Goal: Transaction & Acquisition: Purchase product/service

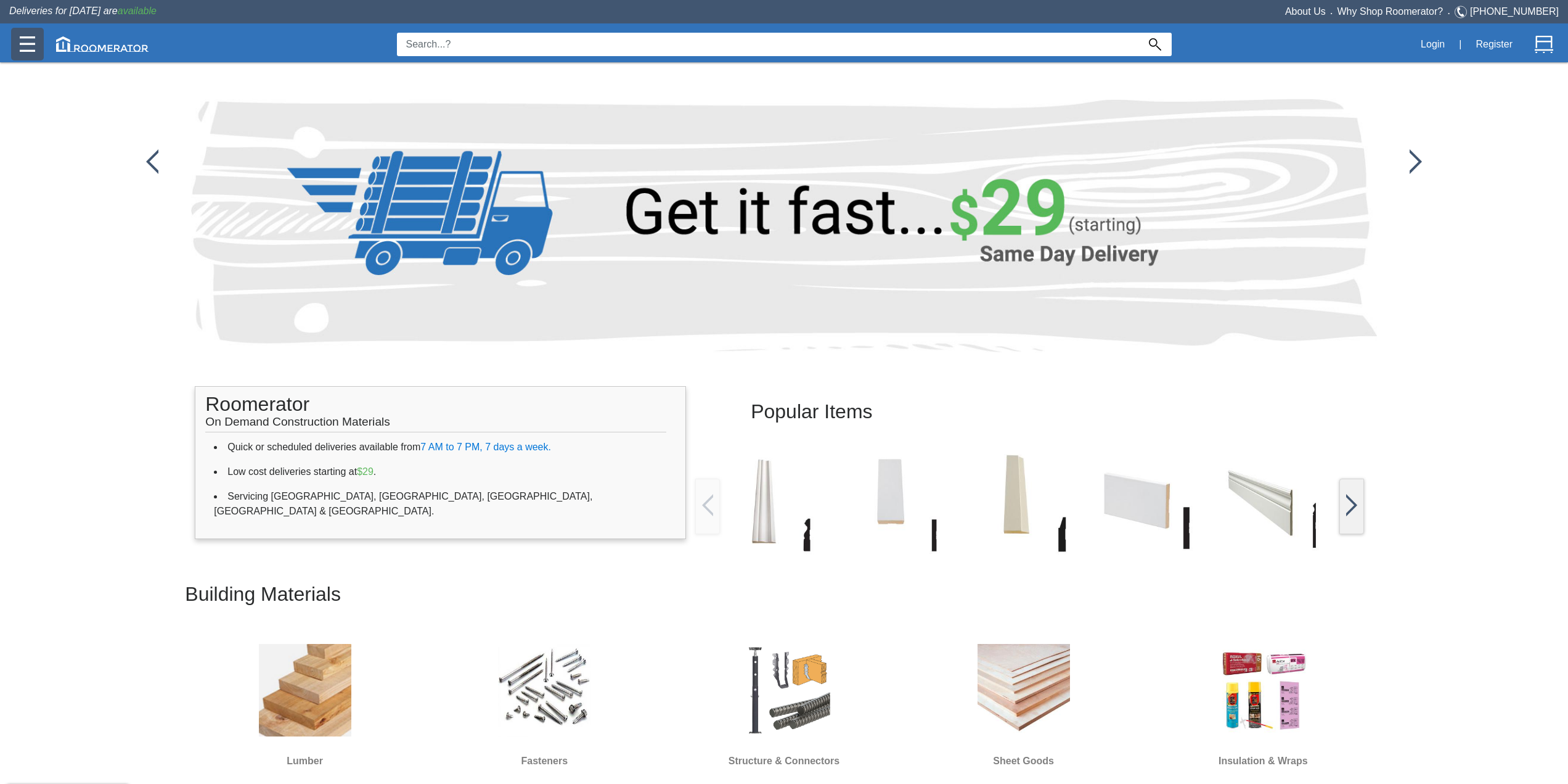
click at [13, 49] on div at bounding box center [27, 44] width 33 height 33
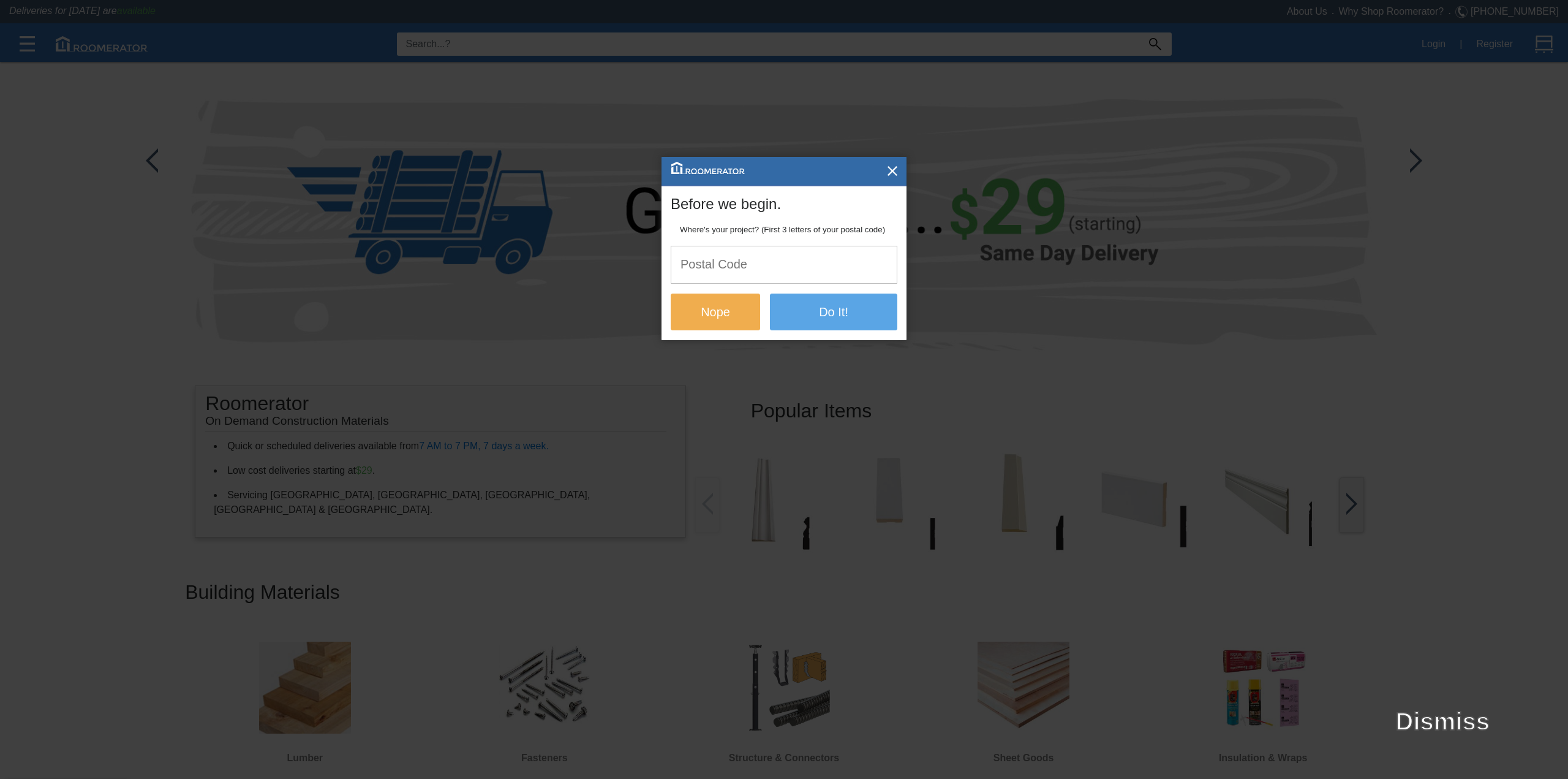
click at [762, 262] on input "text" at bounding box center [784, 265] width 226 height 36
type input "L5E"
click at [822, 302] on button "Do It!" at bounding box center [833, 311] width 127 height 37
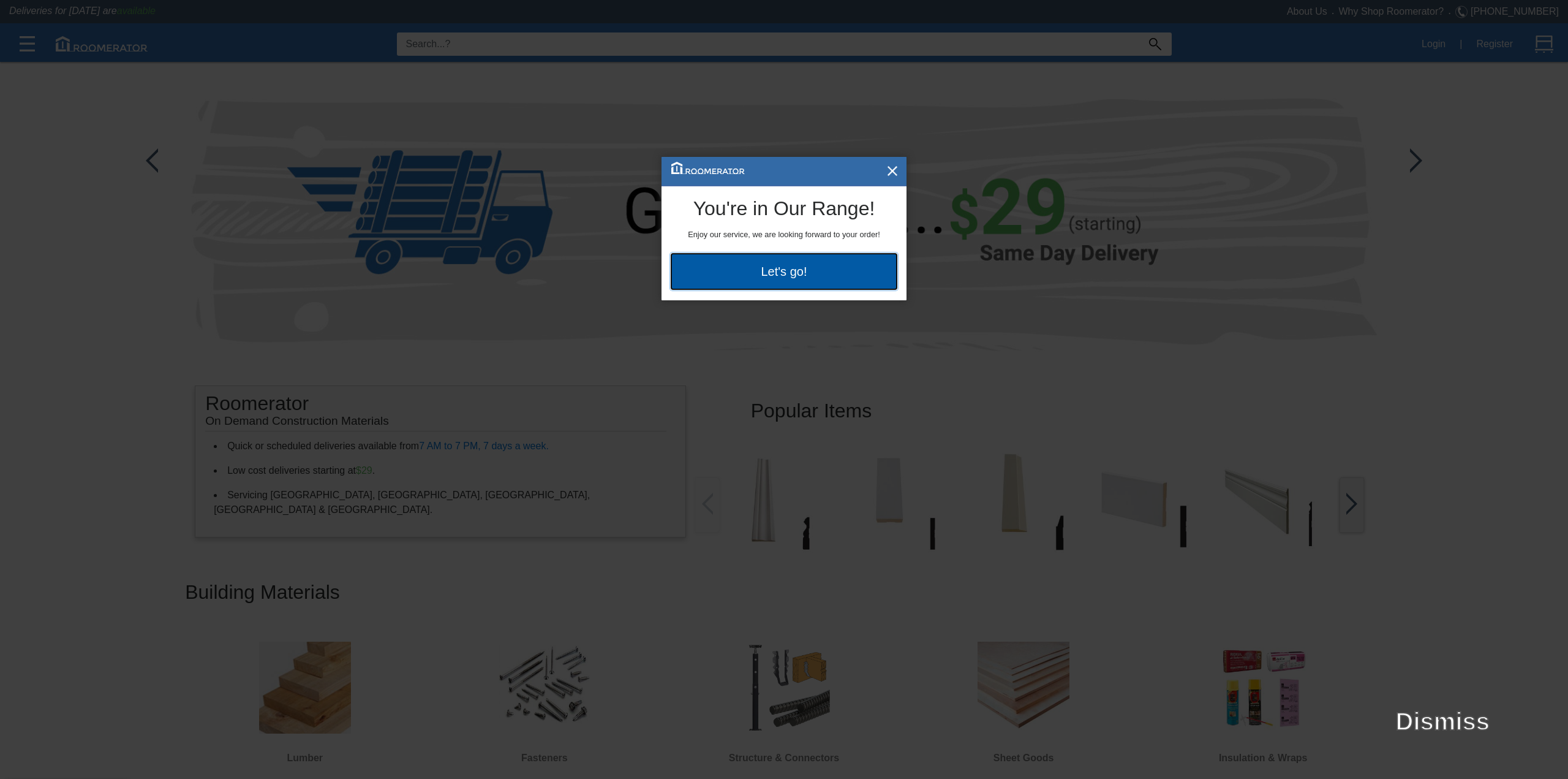
click at [800, 283] on button "Let's go!" at bounding box center [784, 271] width 226 height 37
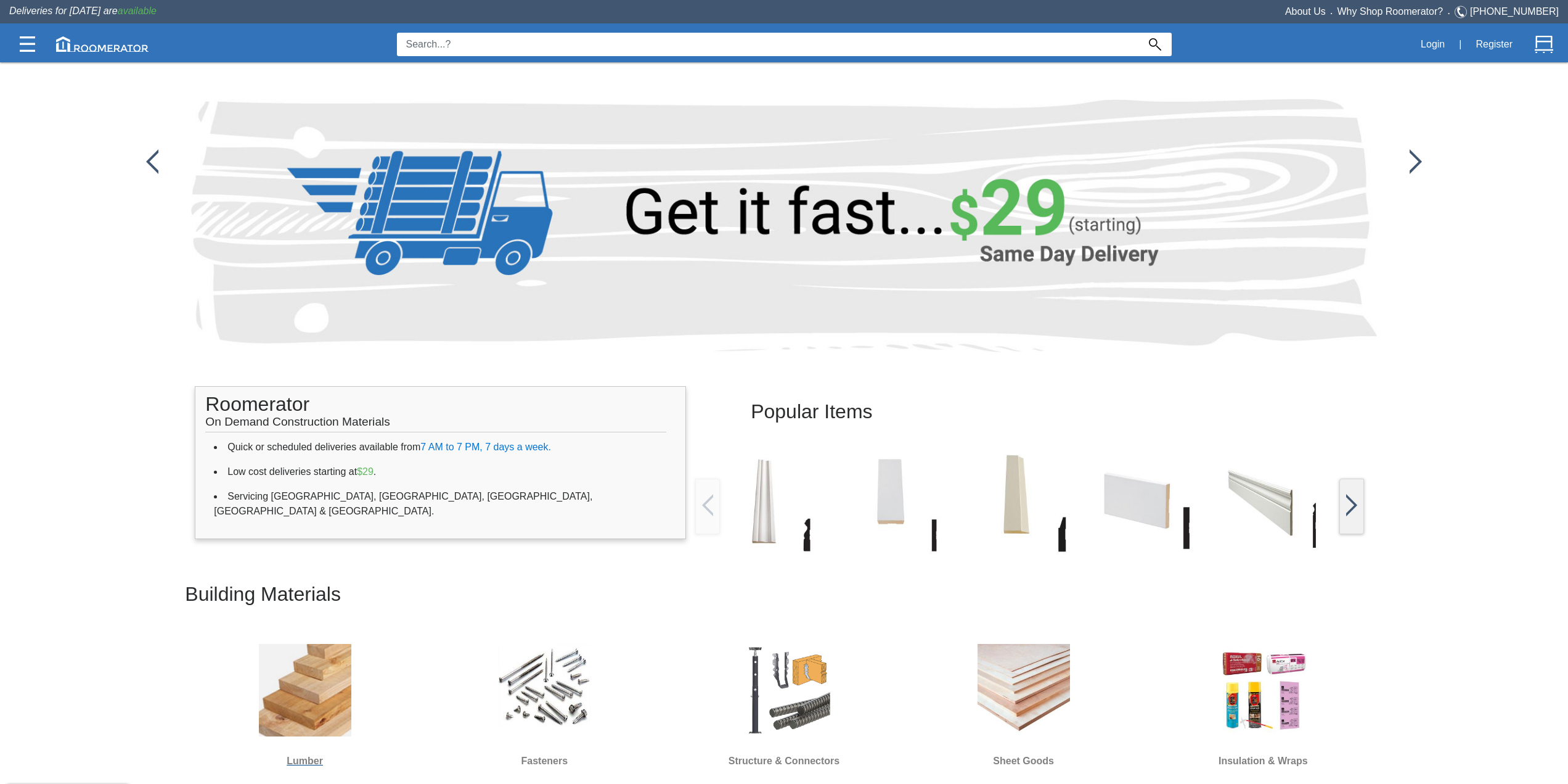
click at [306, 685] on img at bounding box center [305, 690] width 93 height 93
click at [304, 693] on img at bounding box center [305, 690] width 93 height 93
click at [316, 713] on img at bounding box center [305, 690] width 93 height 93
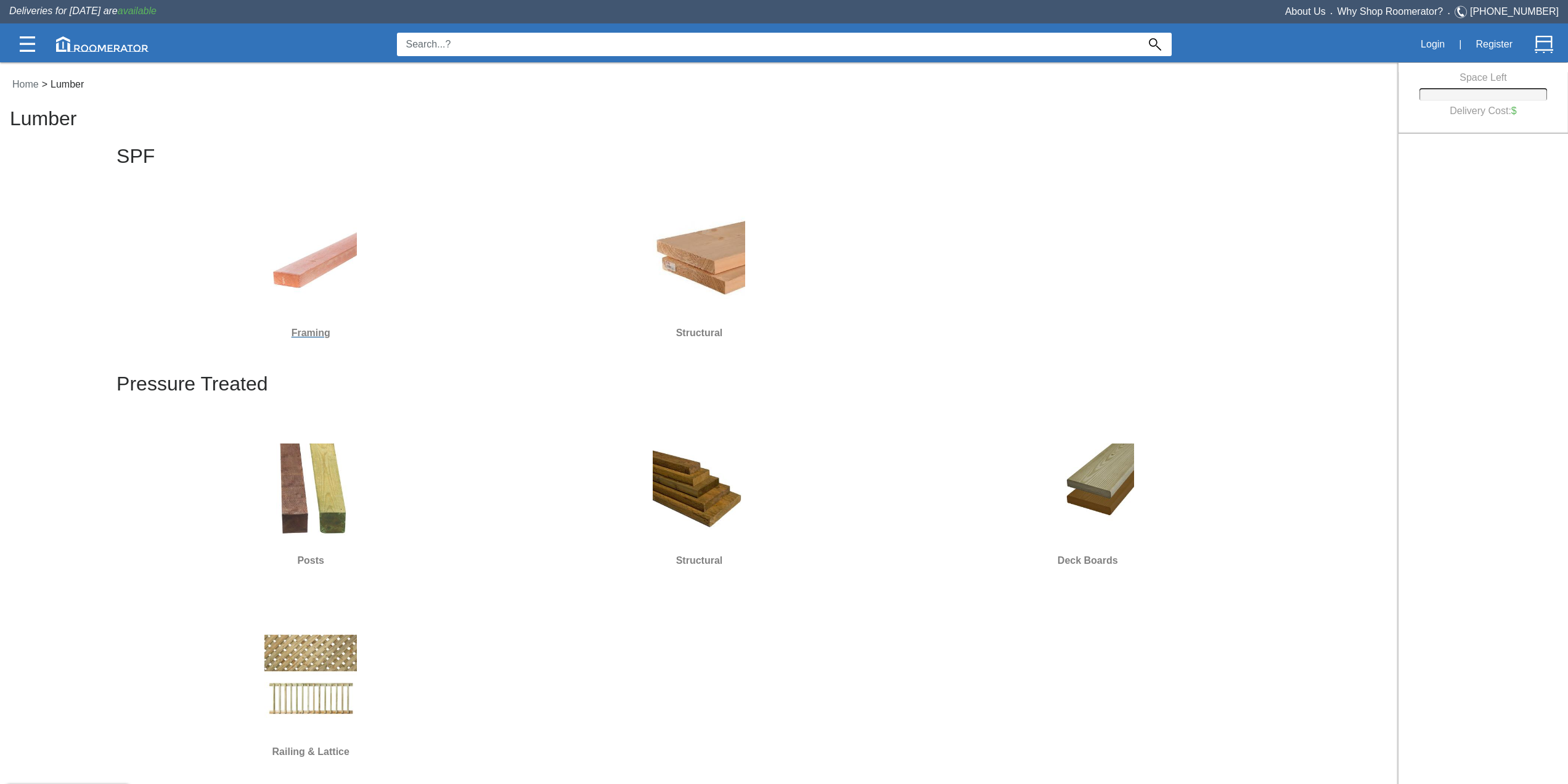
click at [356, 286] on img at bounding box center [311, 262] width 93 height 93
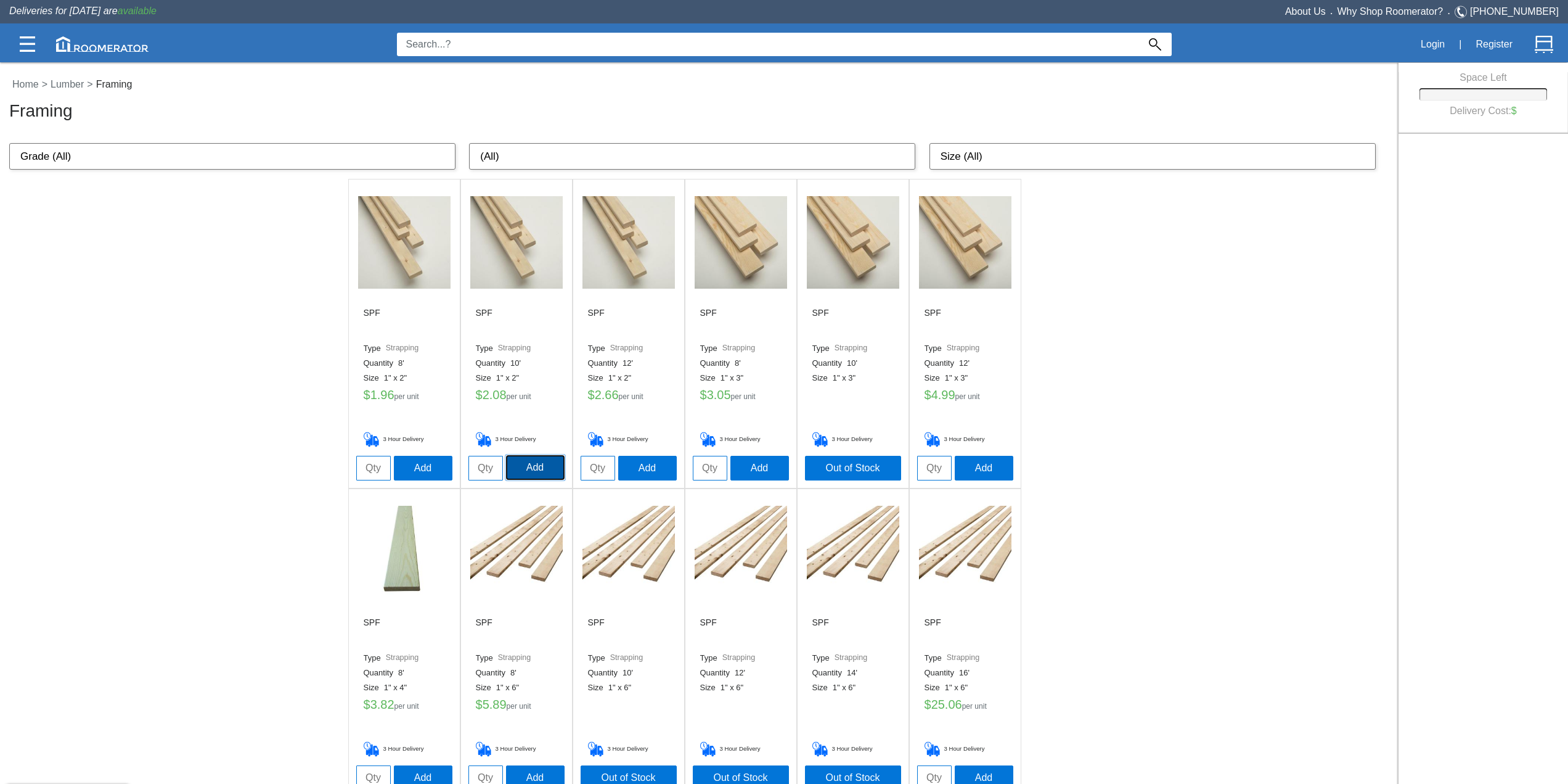
click at [528, 463] on button "Add" at bounding box center [535, 467] width 59 height 24
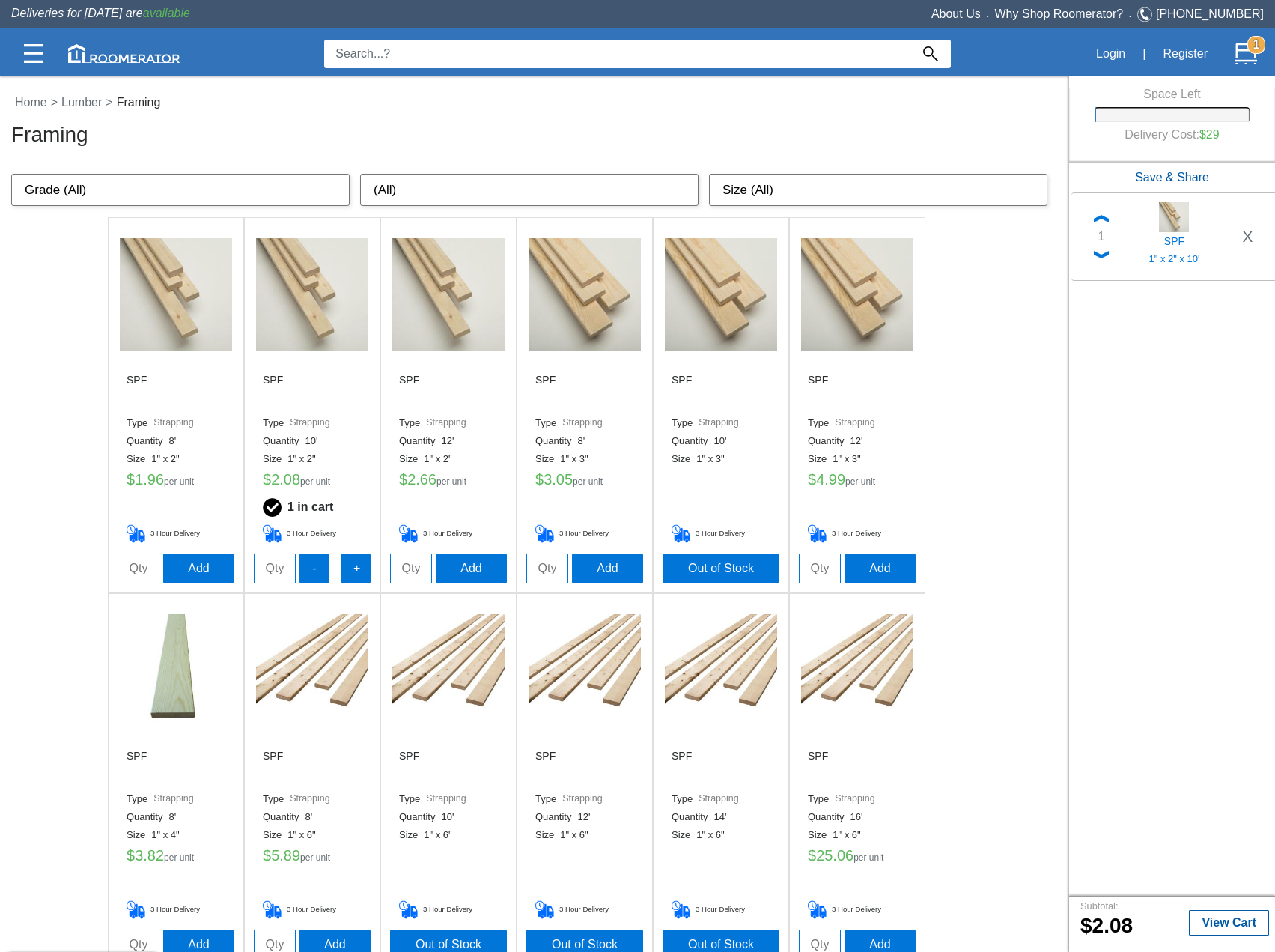
drag, startPoint x: 373, startPoint y: 360, endPoint x: 294, endPoint y: 379, distance: 81.3
click at [294, 379] on div "SPF Type Strapping Quantity 10' Size 1" x 2" $ 2.08 per unit 1 in cart 3 Hour D…" at bounding box center [312, 457] width 117 height 192
